Goal: Task Accomplishment & Management: Manage account settings

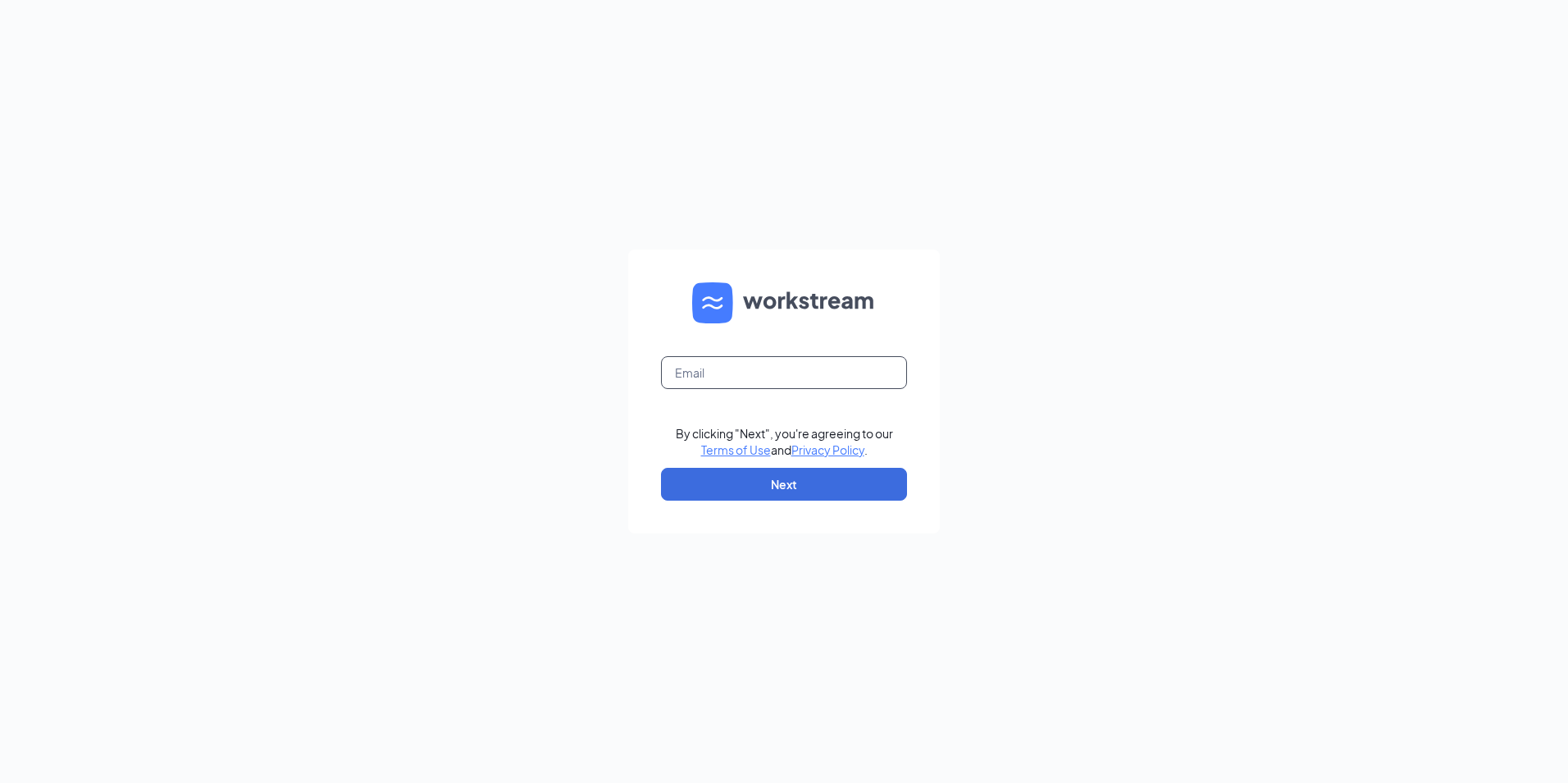
click at [675, 378] on input "text" at bounding box center [784, 372] width 246 height 33
type input "northlakemallnc@firehousesubs.com"
click at [752, 482] on button "Next" at bounding box center [784, 484] width 246 height 33
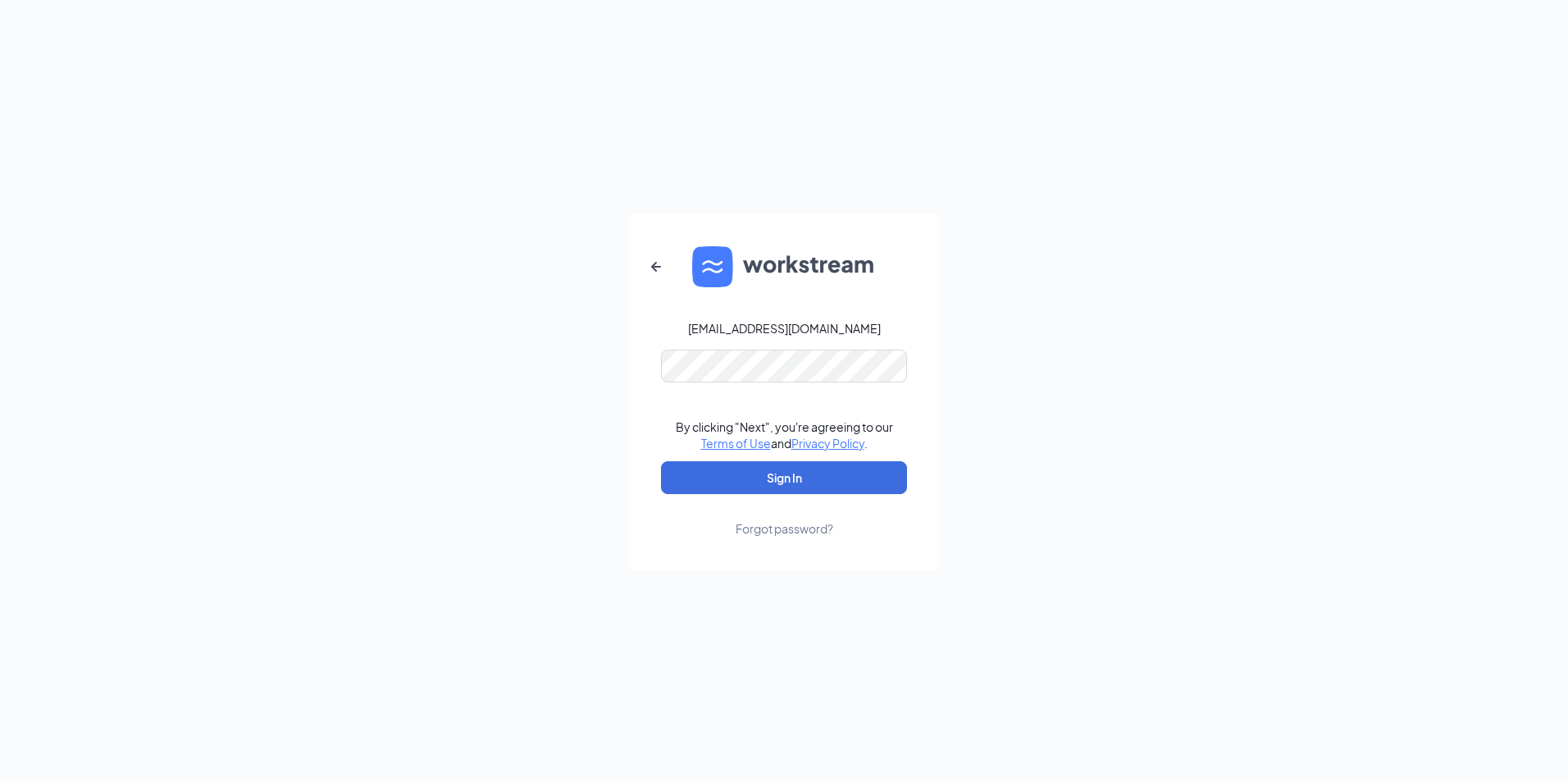
click at [767, 495] on link "Forgot password?" at bounding box center [784, 516] width 98 height 43
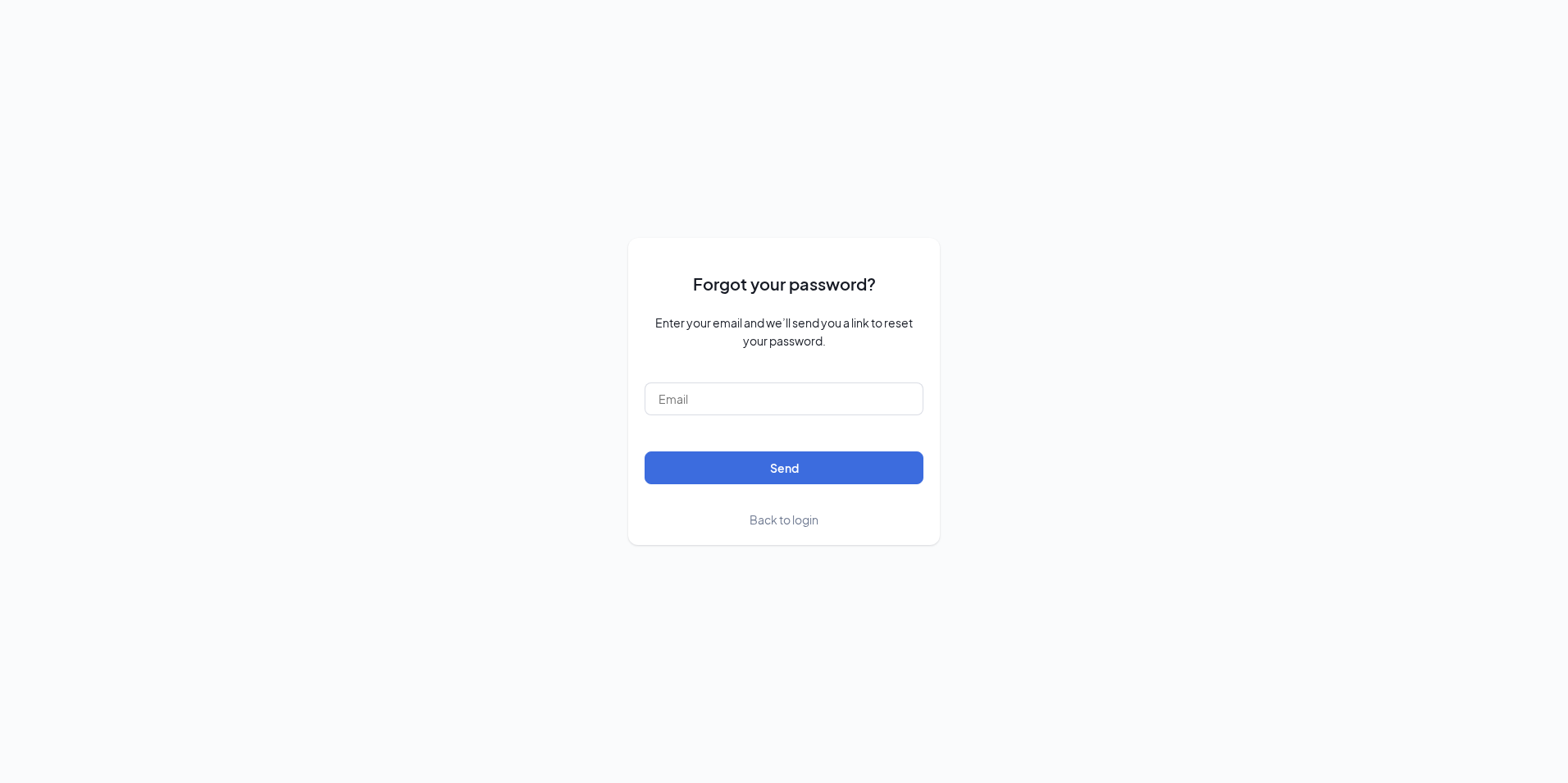
click at [769, 525] on span "Back to login" at bounding box center [784, 520] width 69 height 15
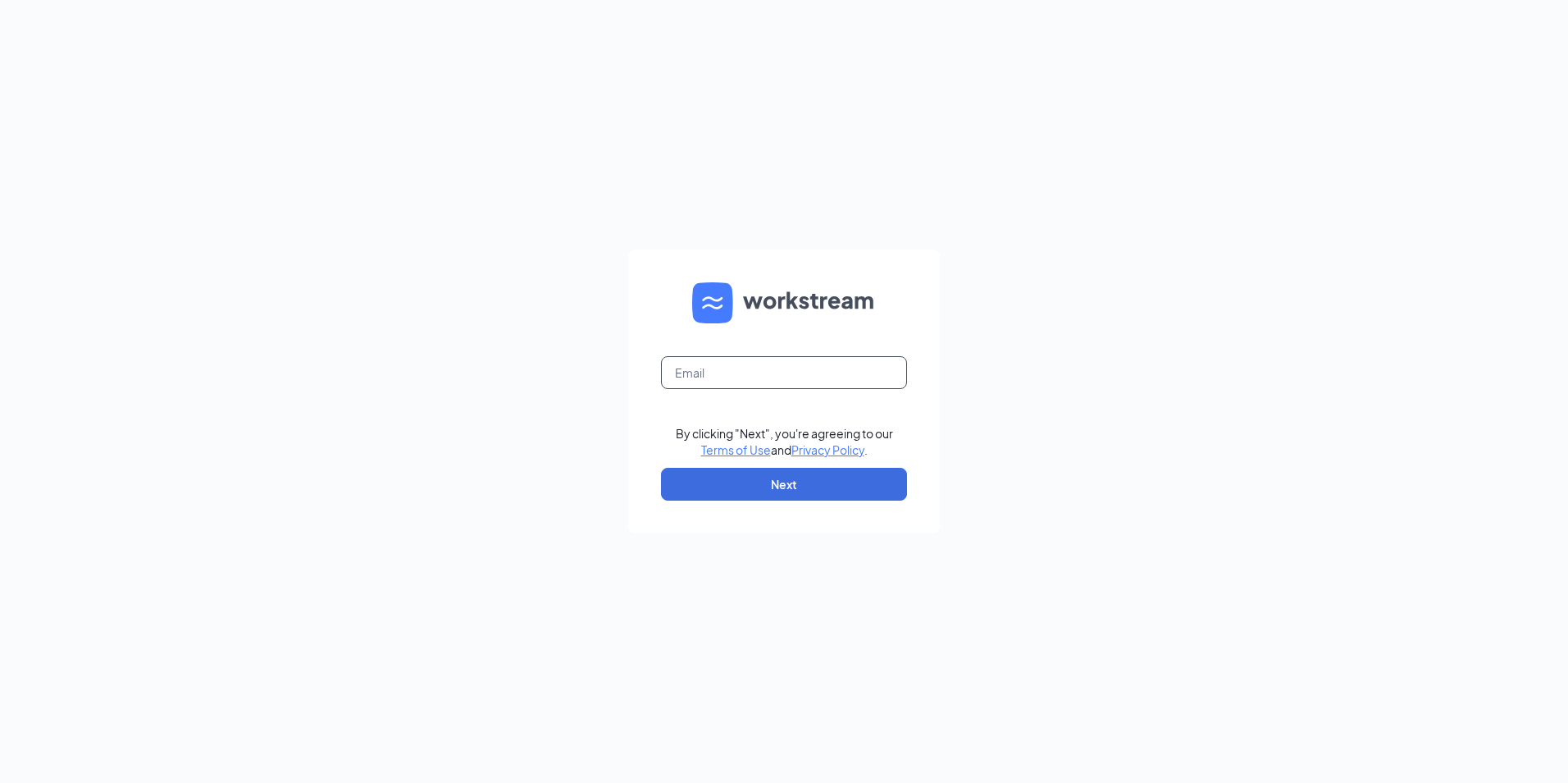
click at [788, 361] on input "text" at bounding box center [784, 372] width 246 height 33
type input "FGM6@lgdab"
click at [767, 476] on button "Next" at bounding box center [784, 484] width 246 height 33
click at [758, 486] on button "Next" at bounding box center [784, 484] width 246 height 33
drag, startPoint x: 771, startPoint y: 371, endPoint x: 543, endPoint y: 359, distance: 228.3
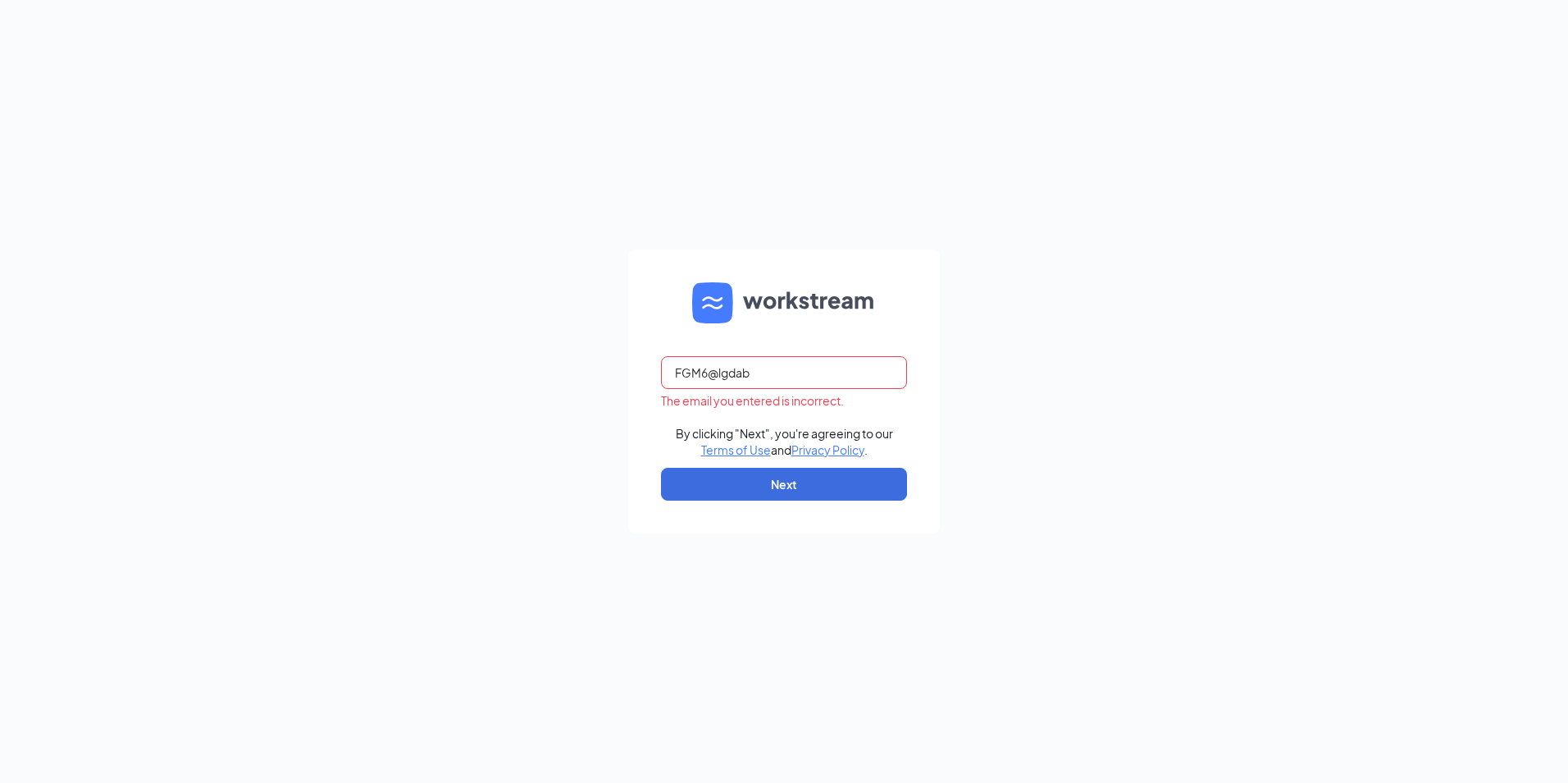
click at [544, 360] on div "FGM6@lgdab The email you entered is incorrect. By clicking "Next", you're agree…" at bounding box center [784, 392] width 1568 height 783
click at [723, 372] on input "text" at bounding box center [784, 372] width 246 height 33
type input "northlakemallnc@firehousesubs.com"
click at [740, 495] on button "Next" at bounding box center [784, 484] width 246 height 33
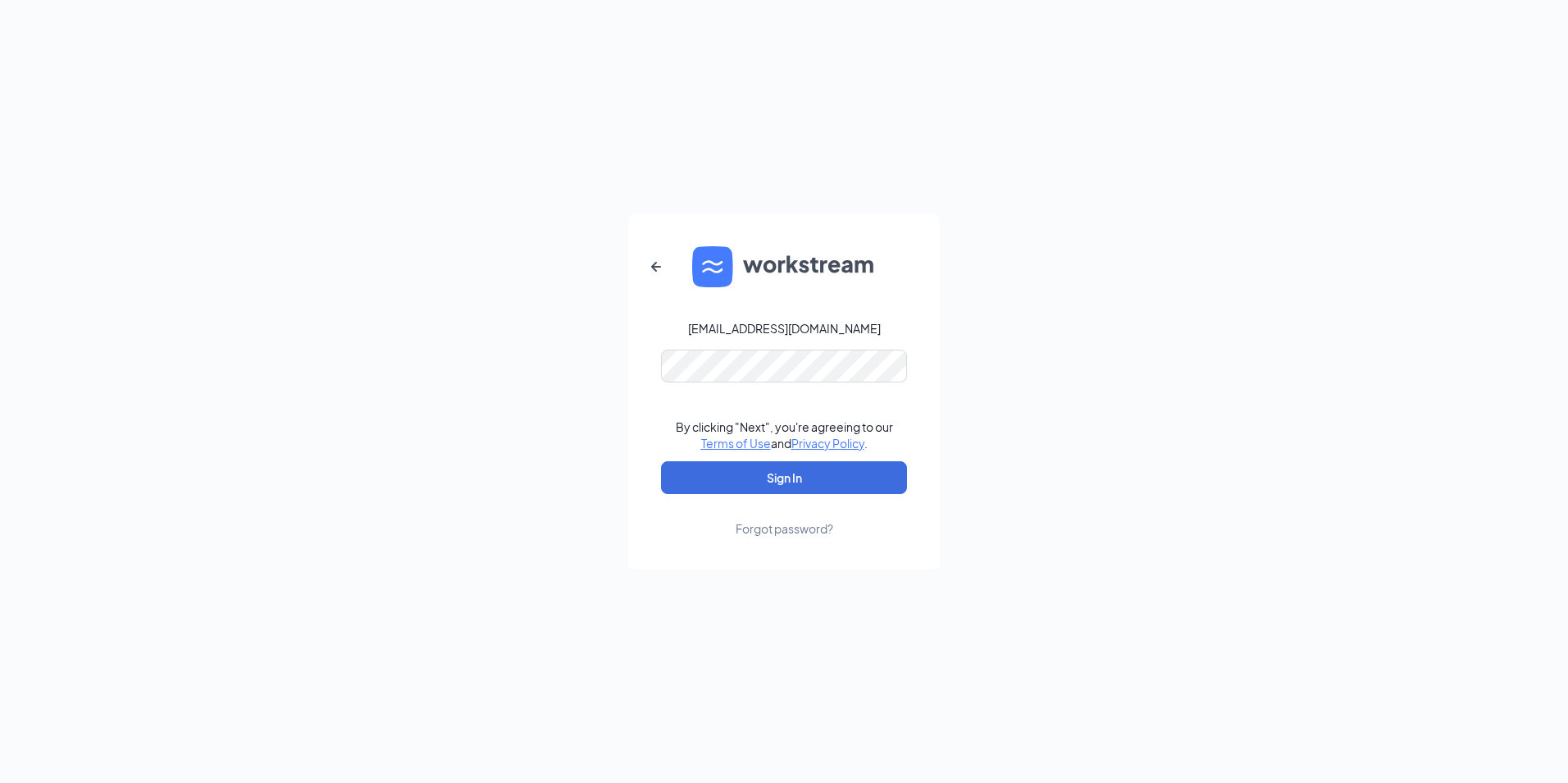
click at [1010, 430] on div "northlakemallnc@firehousesubs.com By clicking "Next", you're agreeing to our Te…" at bounding box center [784, 392] width 1568 height 783
click at [876, 483] on button "Sign In" at bounding box center [784, 477] width 246 height 33
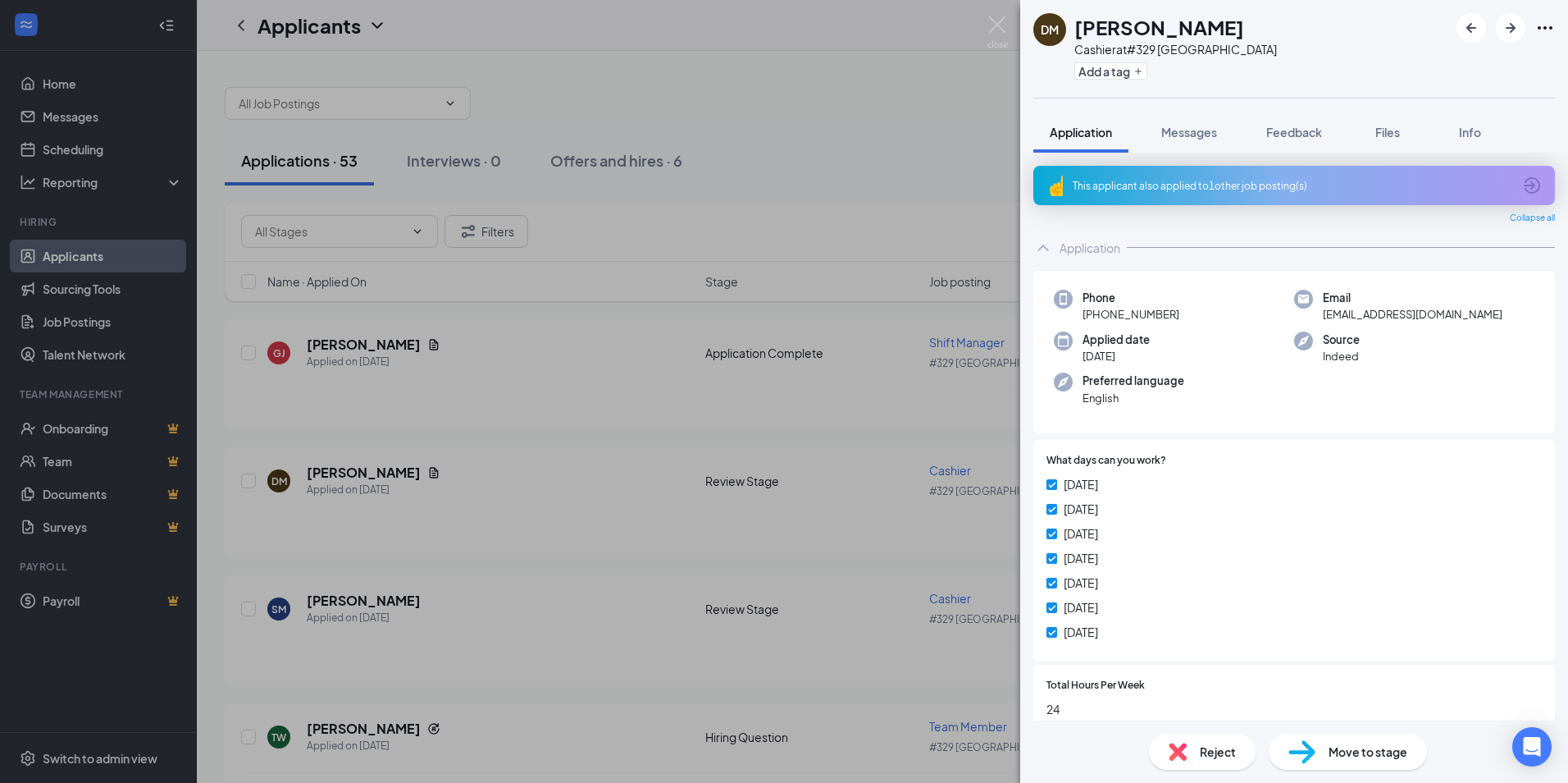
click at [479, 262] on div "[PERSON_NAME] Cashier at #329 Northlake Add a tag Application Messages Feedback…" at bounding box center [784, 392] width 1568 height 783
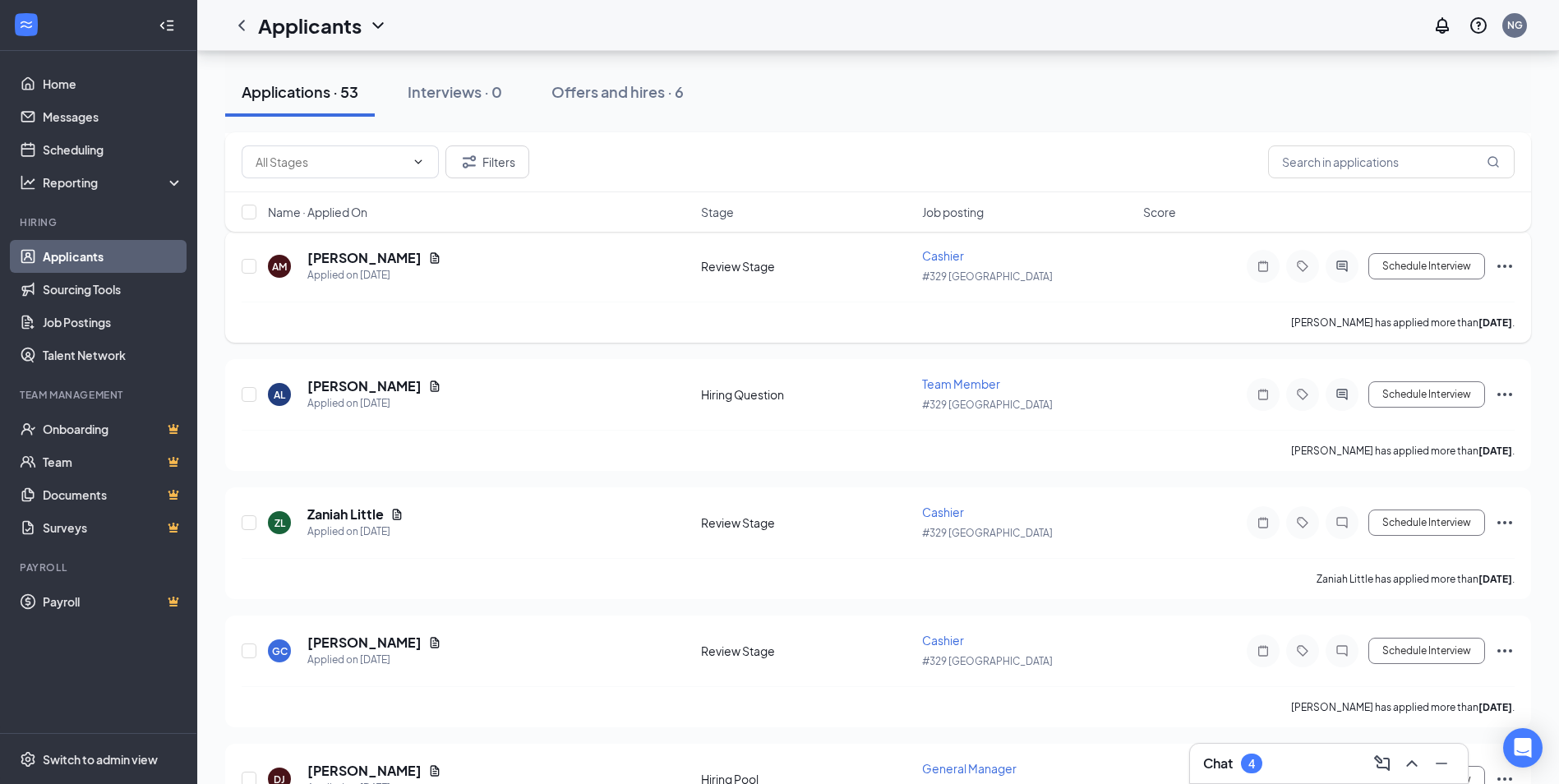
scroll to position [2137, 0]
click at [1407, 167] on input "text" at bounding box center [1391, 161] width 246 height 33
type input "wall"
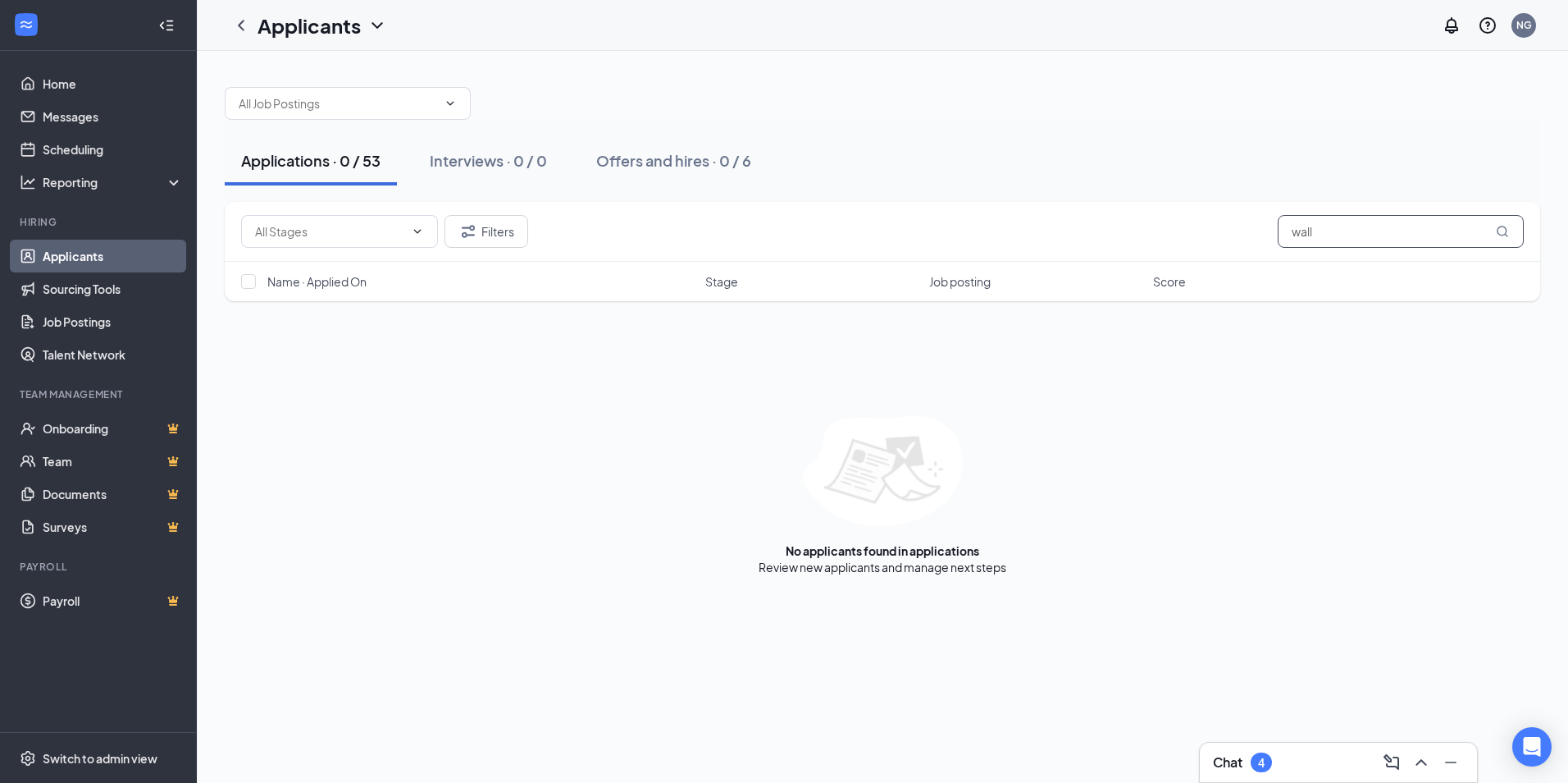
drag, startPoint x: 1332, startPoint y: 233, endPoint x: 937, endPoint y: 198, distance: 396.5
click at [982, 196] on div "Applications · 0 / 53 Interviews · 0 / 0 Offers and hires · 0 / 6 Filters wall …" at bounding box center [883, 323] width 1316 height 505
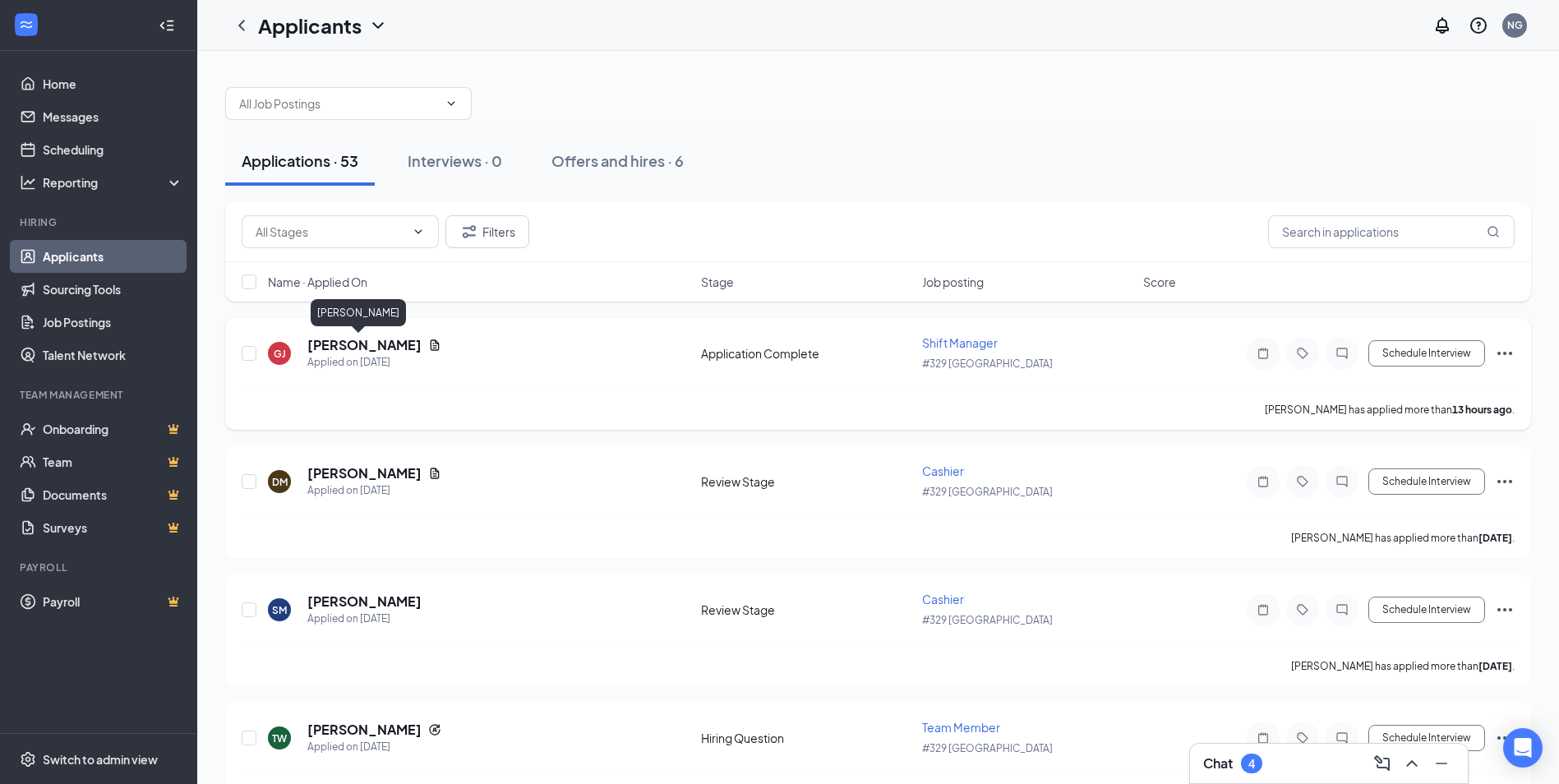
click at [355, 347] on h5 "[PERSON_NAME]" at bounding box center [364, 344] width 114 height 18
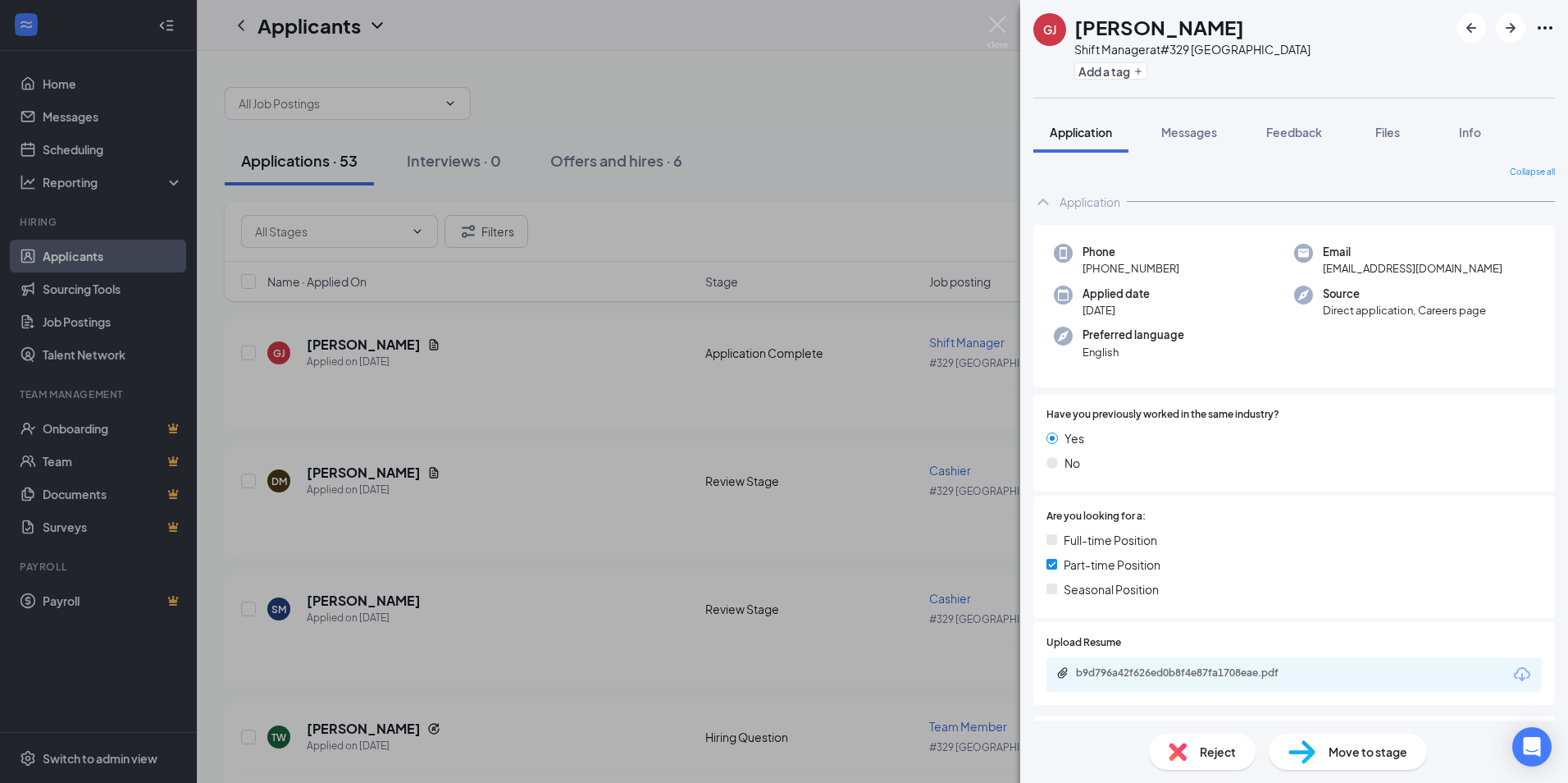
drag, startPoint x: 1297, startPoint y: 417, endPoint x: 1304, endPoint y: 409, distance: 10.6
click at [797, 139] on div "GJ [PERSON_NAME] Shift Manager at #329 Northlake Add a tag Application Messages…" at bounding box center [784, 392] width 1568 height 783
click at [612, 344] on div "GJ [PERSON_NAME] Shift Manager at #329 Northlake Add a tag Application Messages…" at bounding box center [784, 392] width 1568 height 783
